Goal: Find contact information: Find contact information

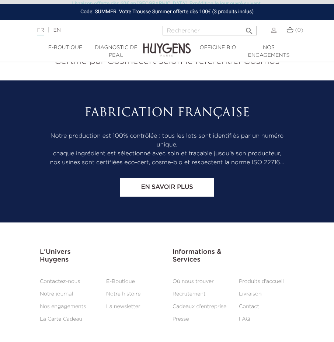
scroll to position [3927, 0]
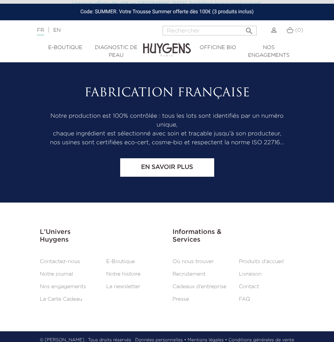
click at [254, 284] on link "Contact" at bounding box center [249, 286] width 20 height 5
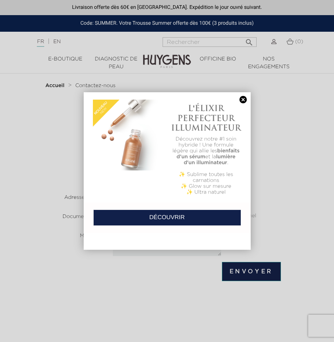
click at [241, 97] on link at bounding box center [243, 100] width 10 height 8
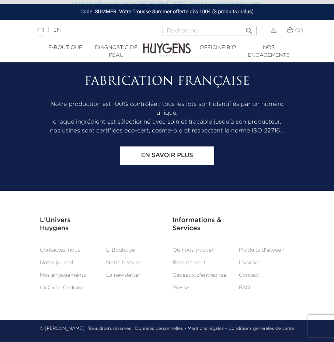
scroll to position [622, 0]
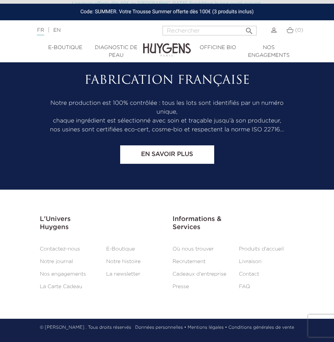
click at [254, 275] on link "Contact" at bounding box center [249, 273] width 20 height 5
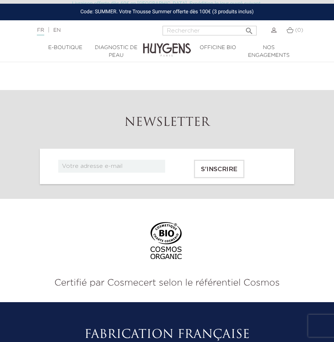
scroll to position [369, 0]
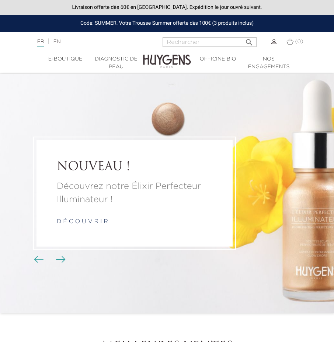
scroll to position [3927, 0]
